Goal: Answer question/provide support: Answer question/provide support

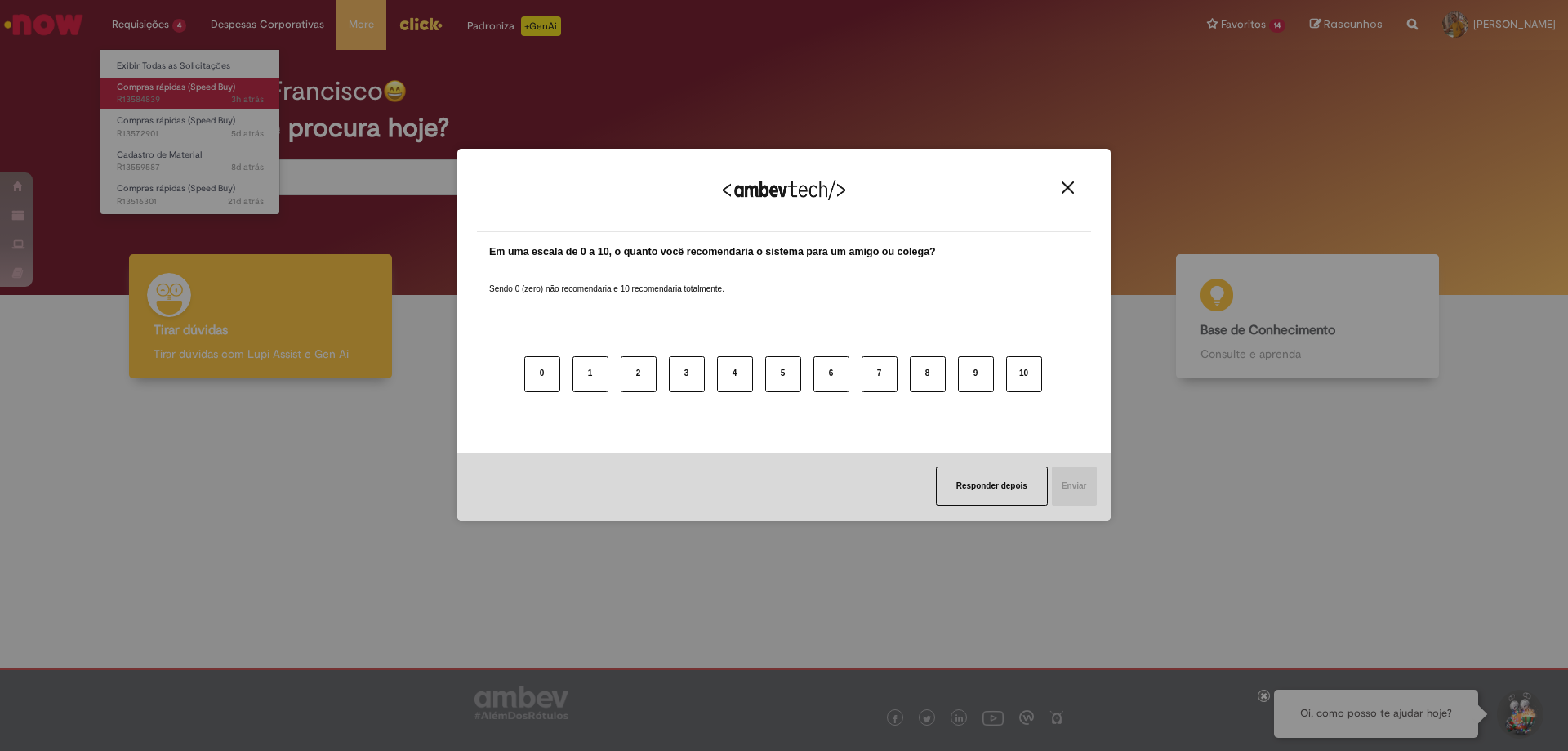
click at [177, 96] on div "Agradecemos seu feedback! Em uma escala de 0 a 10, o quanto você recomendaria o…" at bounding box center [784, 376] width 1568 height 751
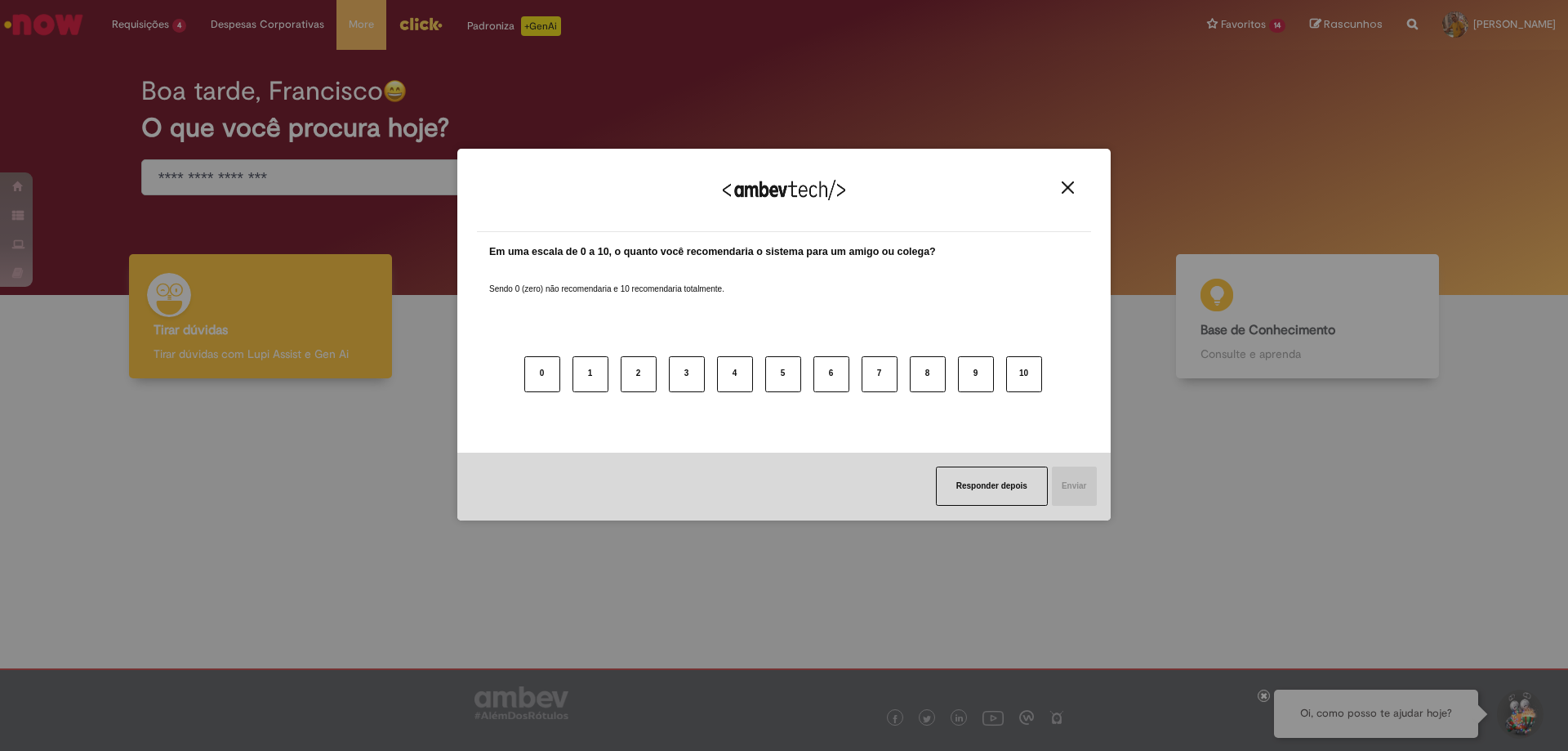
click at [1061, 185] on button "Close" at bounding box center [1067, 187] width 22 height 14
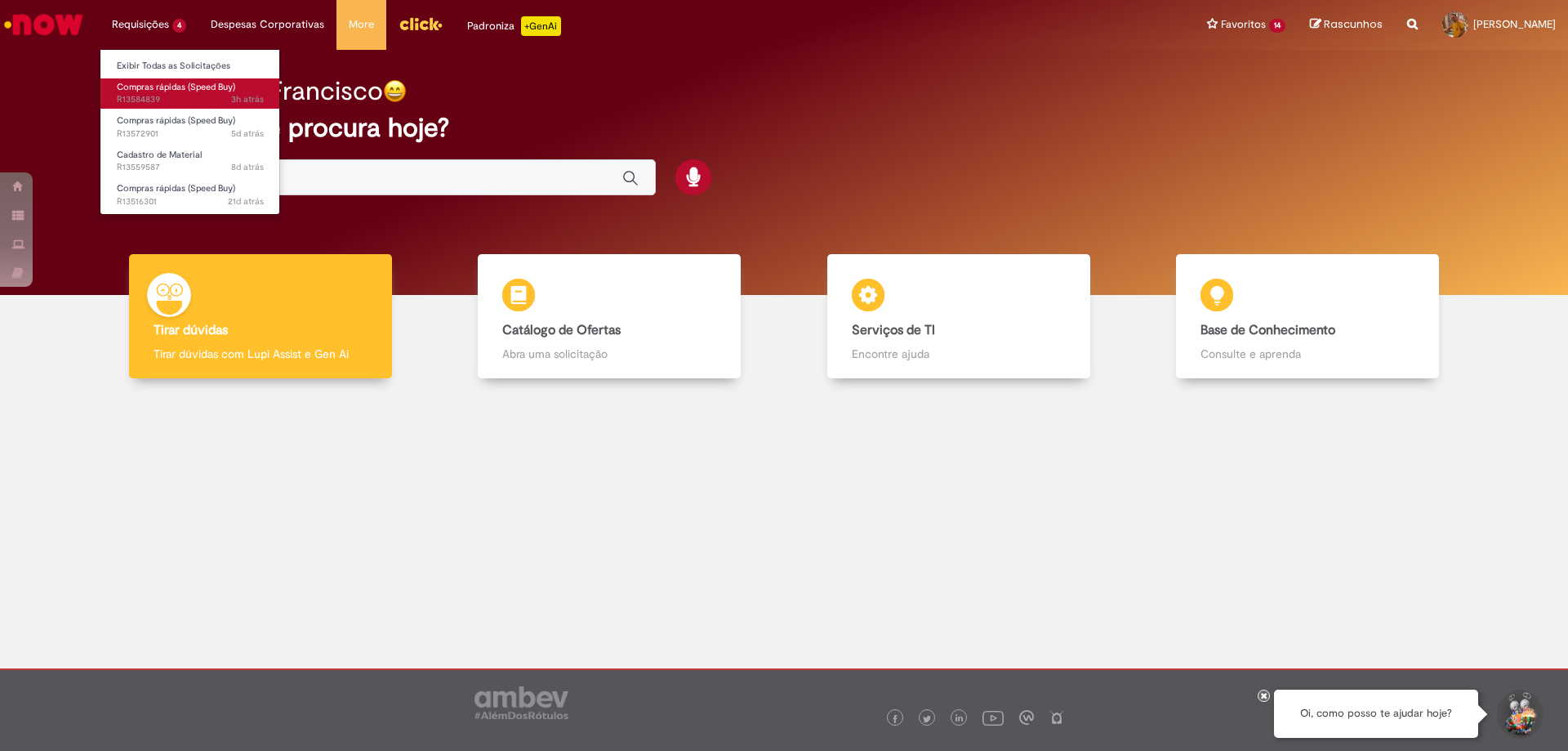
click at [180, 90] on span "Compras rápidas (Speed Buy)" at bounding box center [176, 87] width 118 height 12
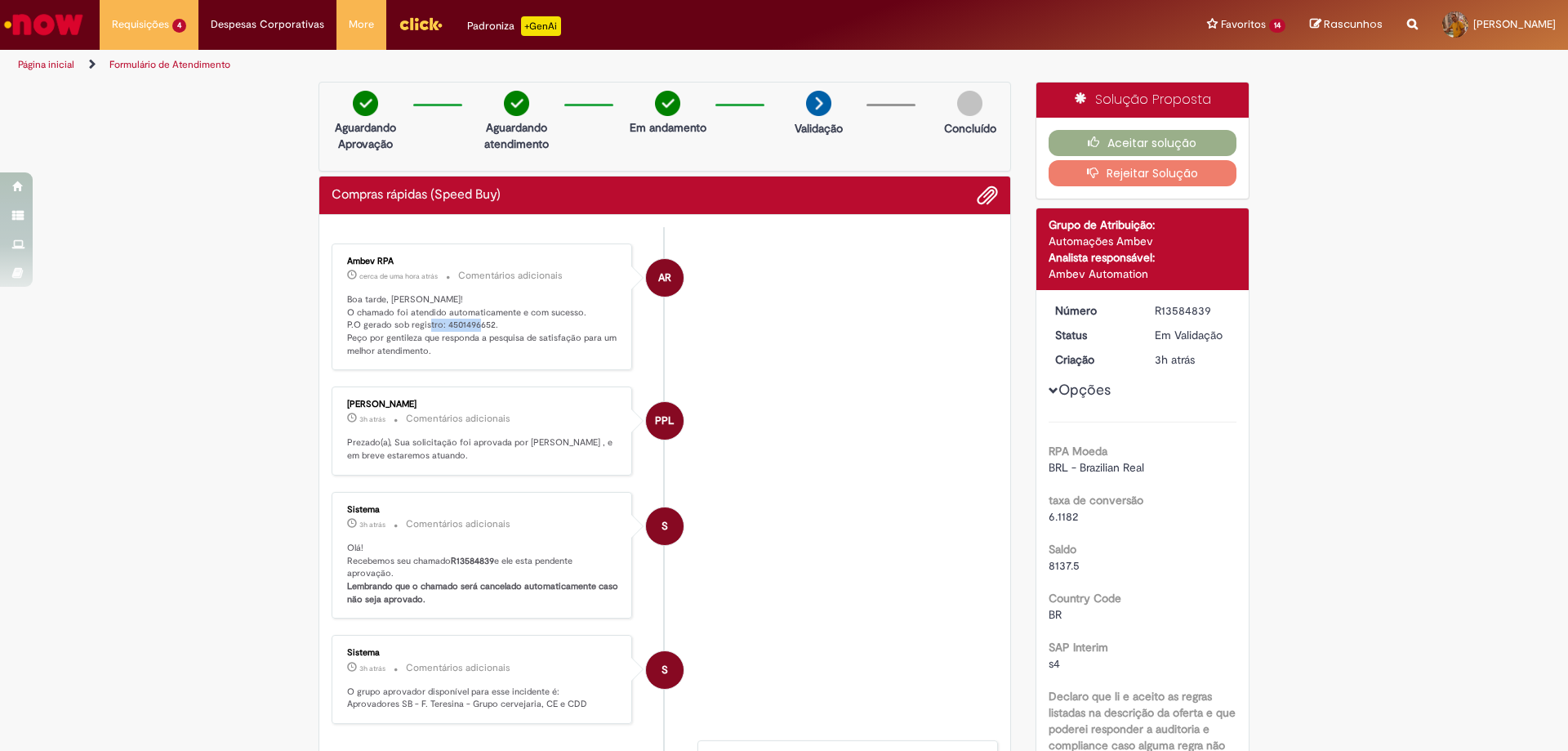
drag, startPoint x: 436, startPoint y: 324, endPoint x: 504, endPoint y: 330, distance: 68.3
click at [504, 330] on p "Boa tarde, [PERSON_NAME]! O chamado foi atendido automaticamente e com sucesso.…" at bounding box center [482, 326] width 272 height 65
click at [1180, 139] on button "Aceitar solução" at bounding box center [1142, 142] width 188 height 26
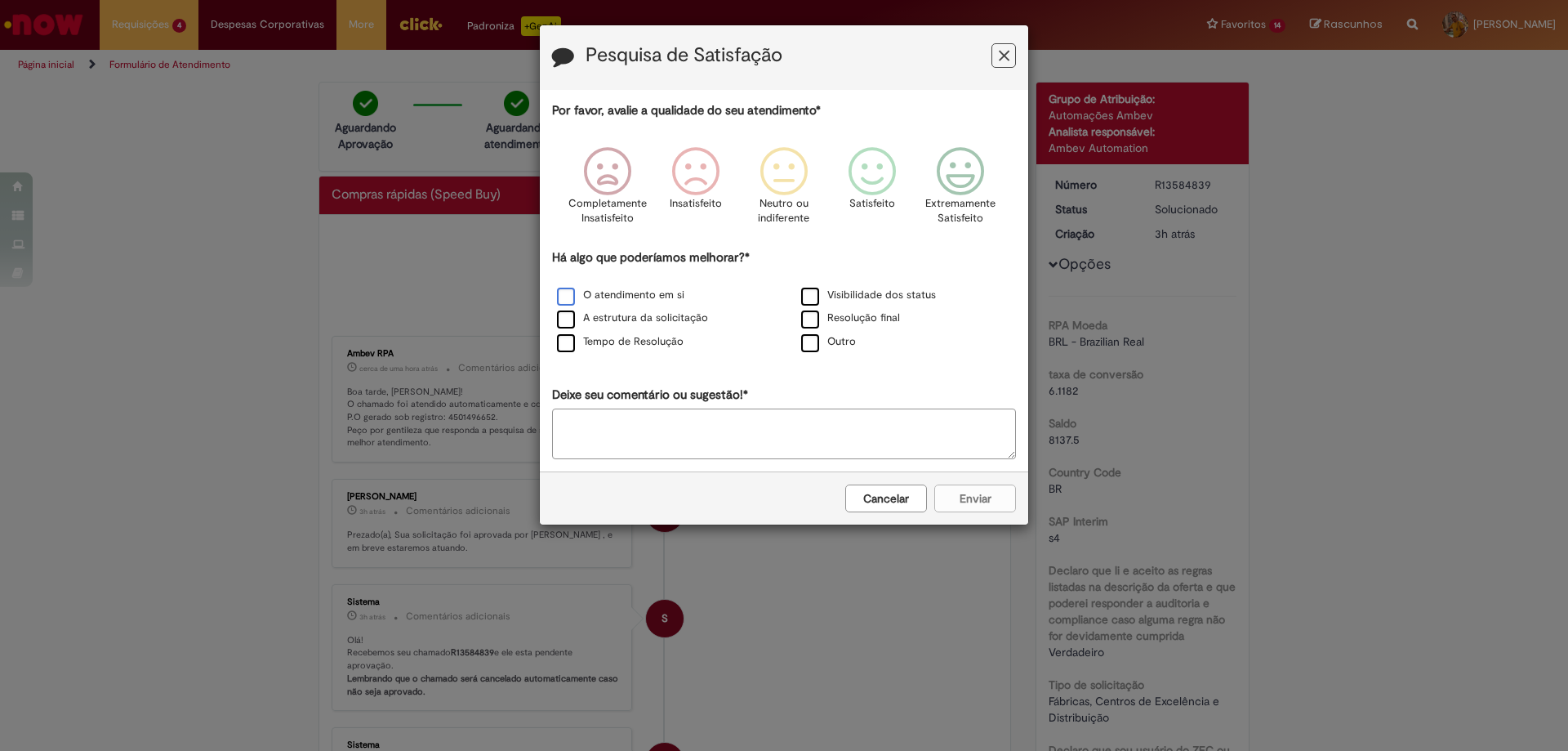
click at [655, 301] on label "O atendimento em si" at bounding box center [620, 295] width 127 height 15
click at [645, 342] on label "Tempo de Resolução" at bounding box center [620, 342] width 127 height 15
click at [981, 165] on icon "Feedback" at bounding box center [961, 171] width 61 height 49
click at [991, 494] on button "Enviar" at bounding box center [974, 498] width 81 height 28
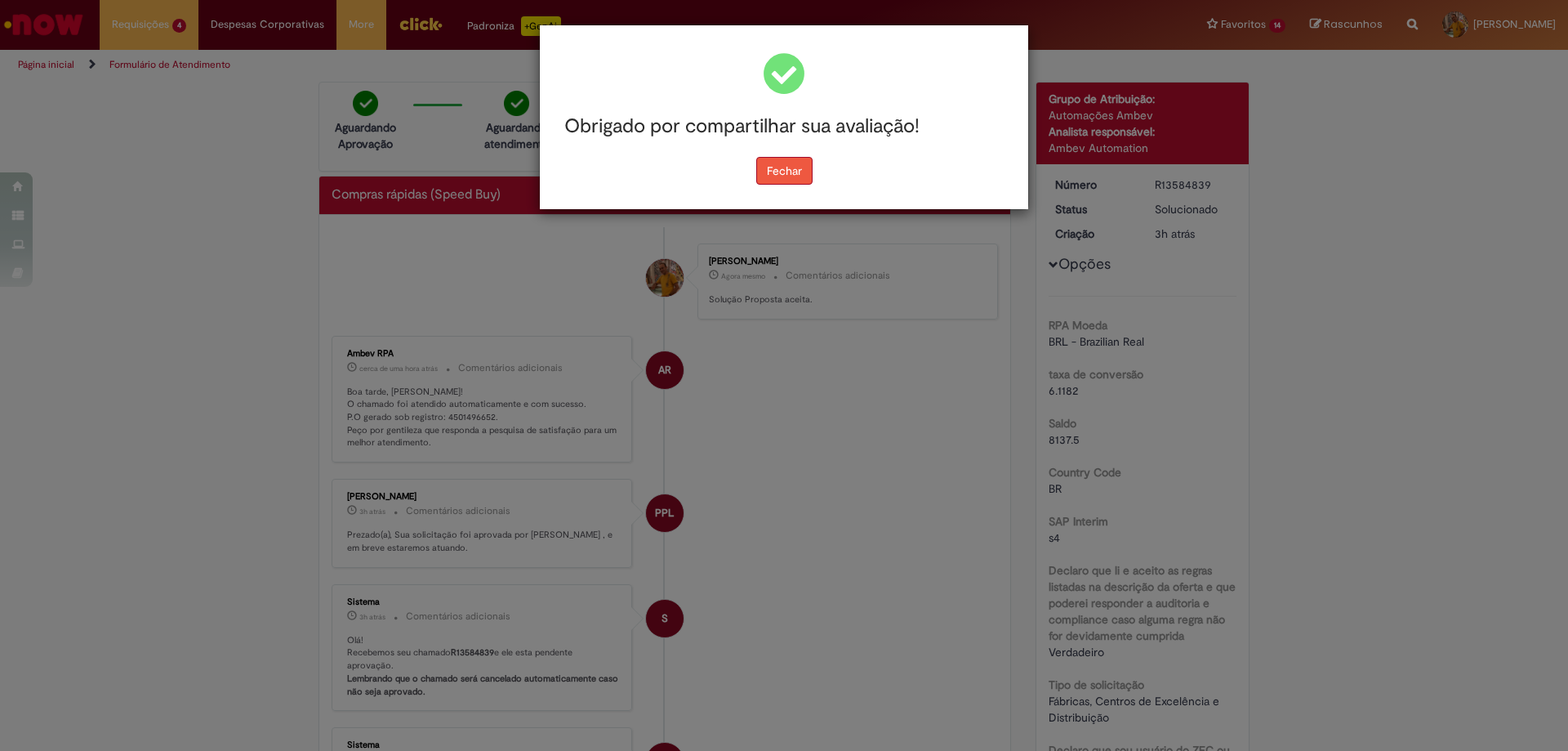
click at [792, 163] on button "Fechar" at bounding box center [784, 170] width 56 height 28
